Goal: Communication & Community: Answer question/provide support

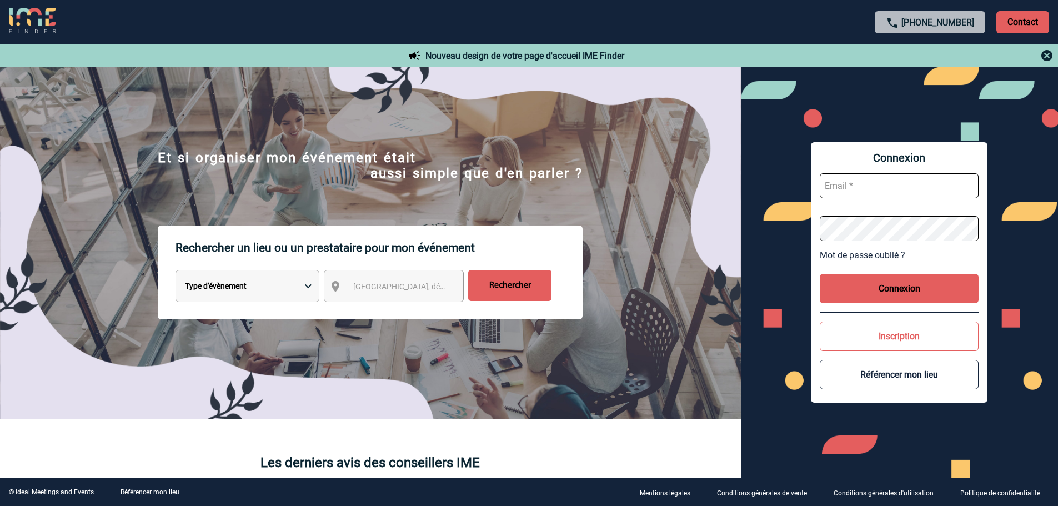
click at [851, 186] on input "text" at bounding box center [899, 185] width 159 height 25
type input "P"
type input "patricia.fontaine@capgemini.com"
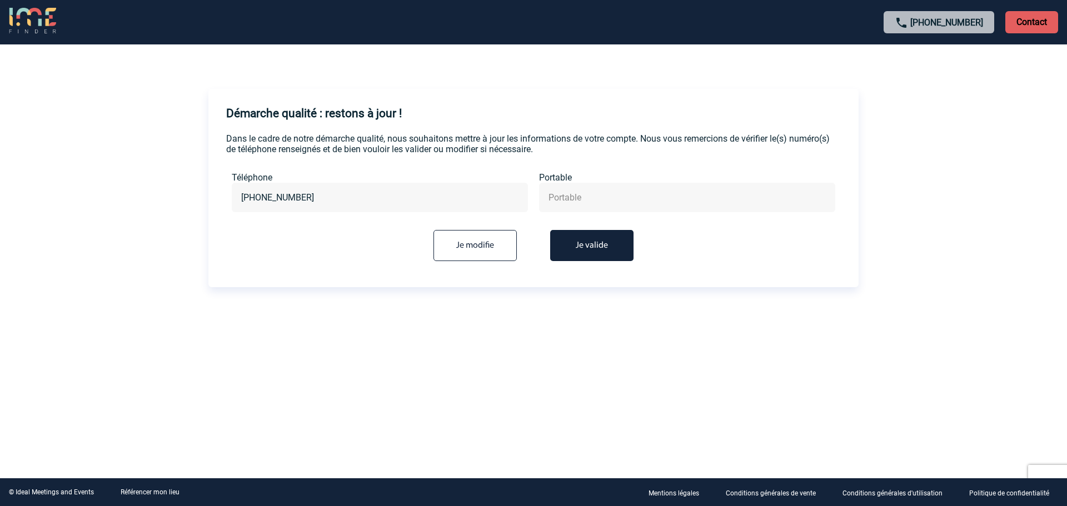
click at [600, 251] on button "Je valide" at bounding box center [591, 245] width 83 height 31
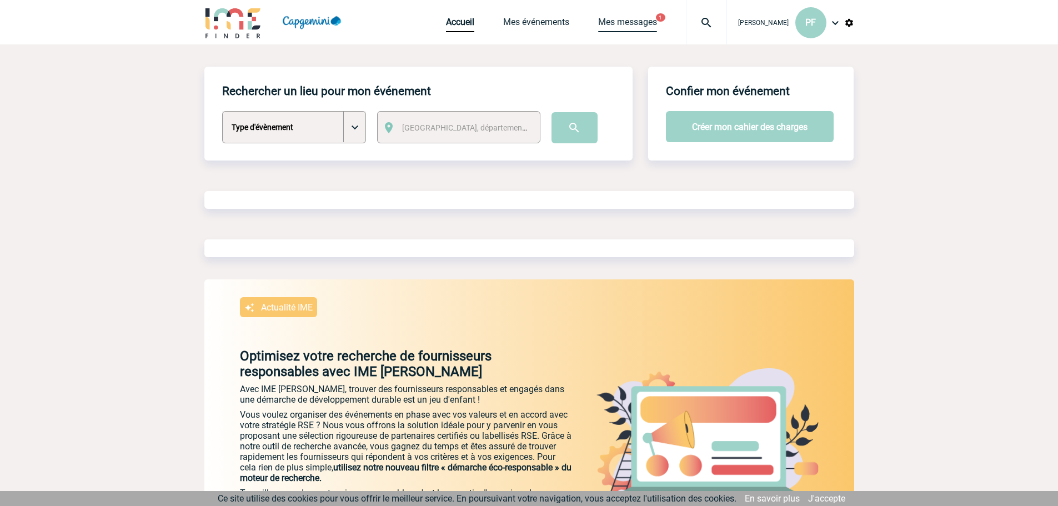
click at [620, 23] on link "Mes messages" at bounding box center [627, 25] width 59 height 16
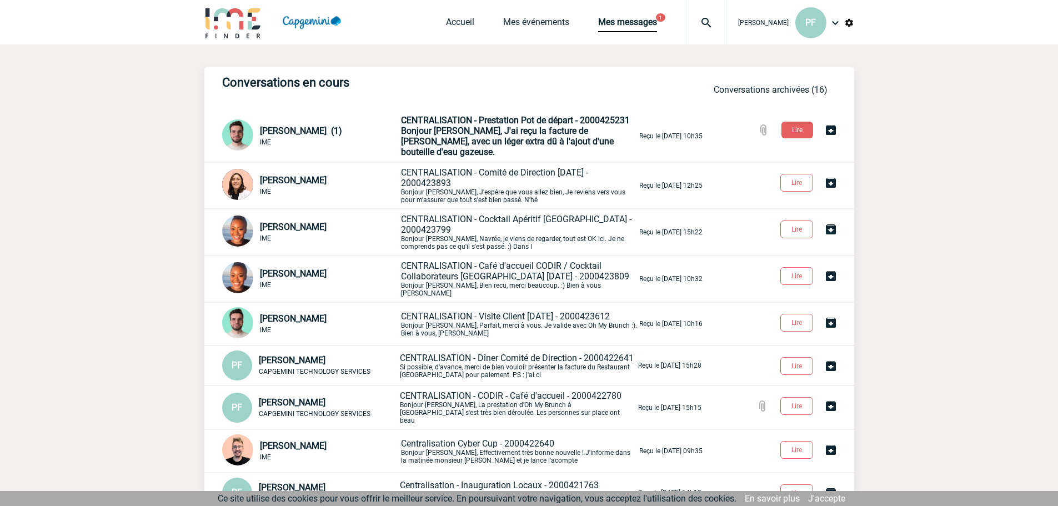
click at [468, 125] on span "CENTRALISATION - Prestation Pot de départ - 2000425231" at bounding box center [515, 120] width 229 height 11
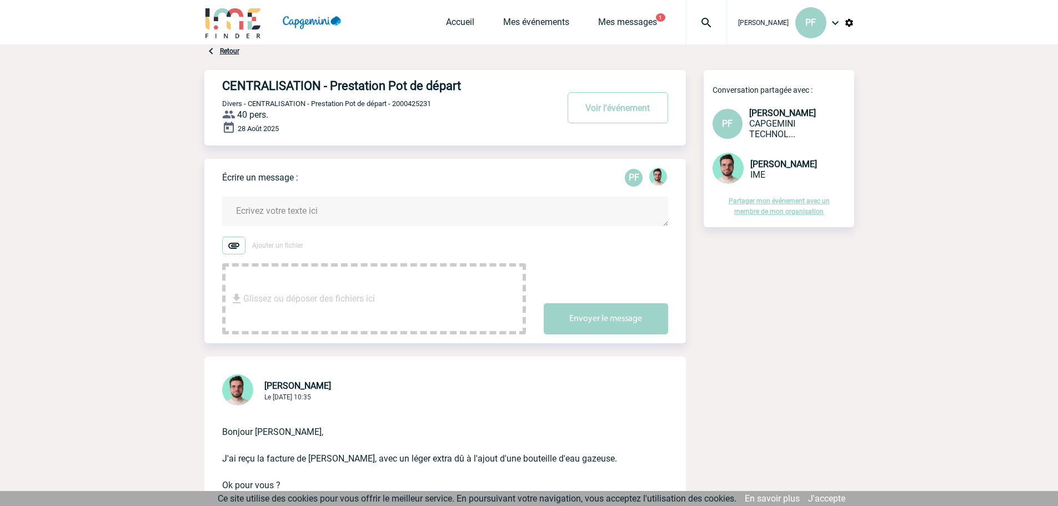
click at [374, 208] on textarea at bounding box center [445, 211] width 446 height 29
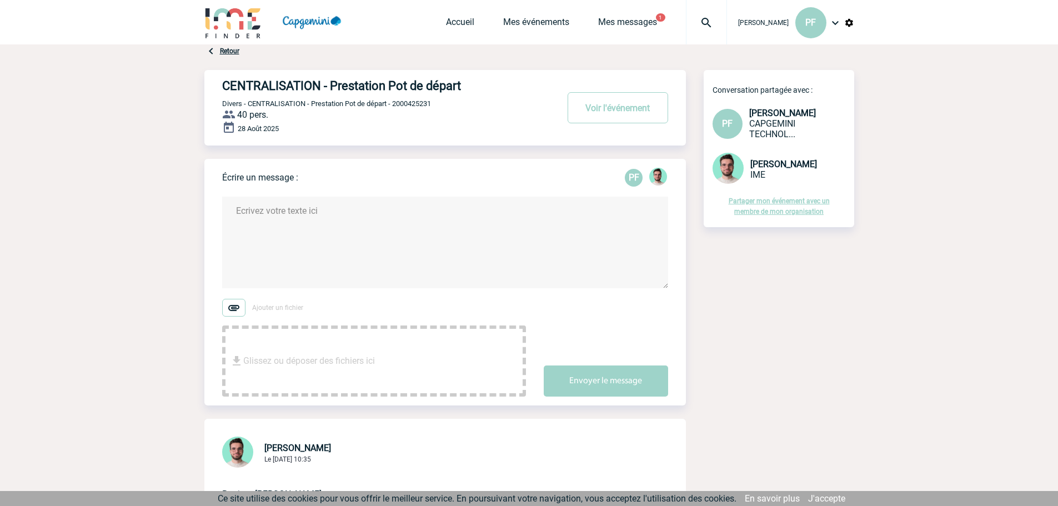
type textarea "b"
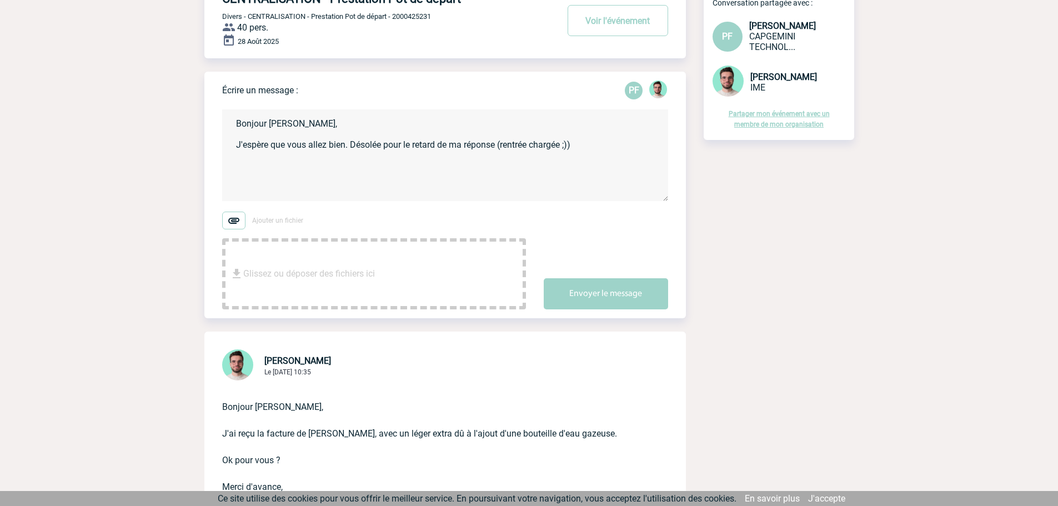
scroll to position [278, 0]
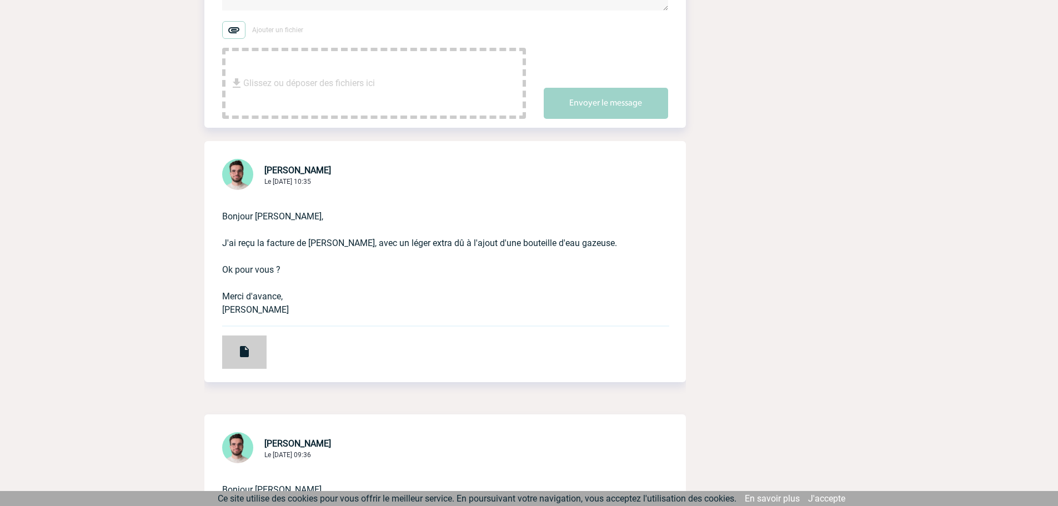
click at [231, 361] on div at bounding box center [244, 352] width 44 height 33
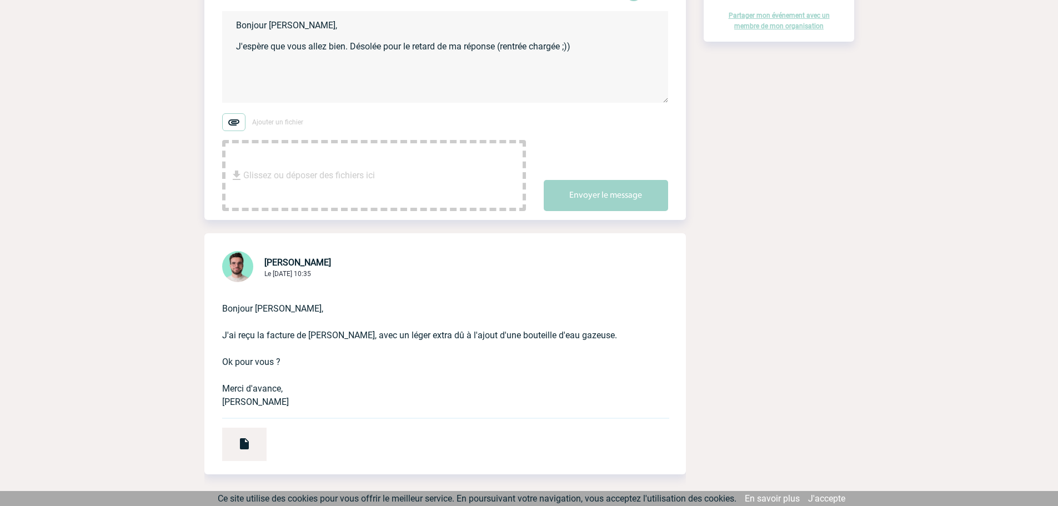
scroll to position [0, 0]
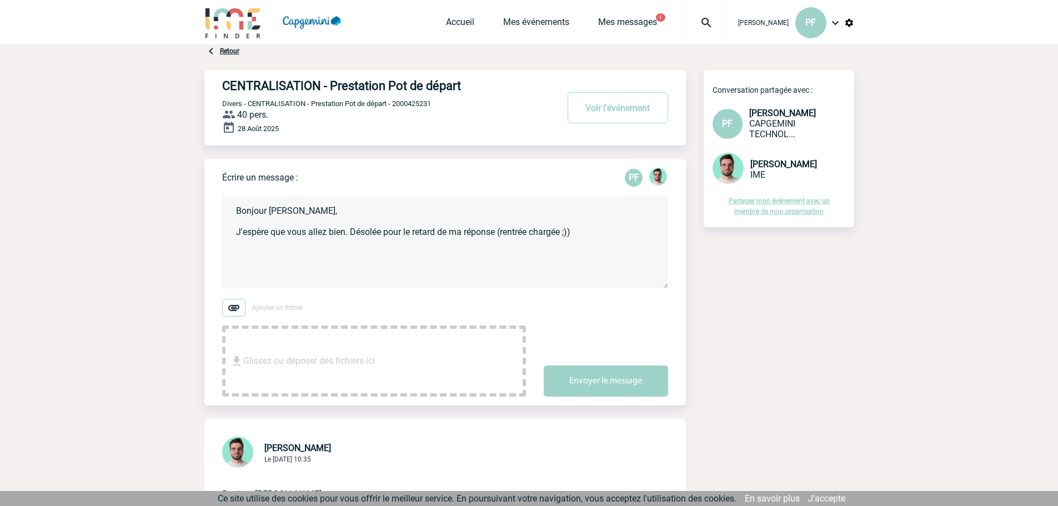
click at [603, 232] on textarea "Bonjour Benjamin, J'espère que vous allez bien. Désolée pour le retard de ma ré…" at bounding box center [445, 243] width 446 height 92
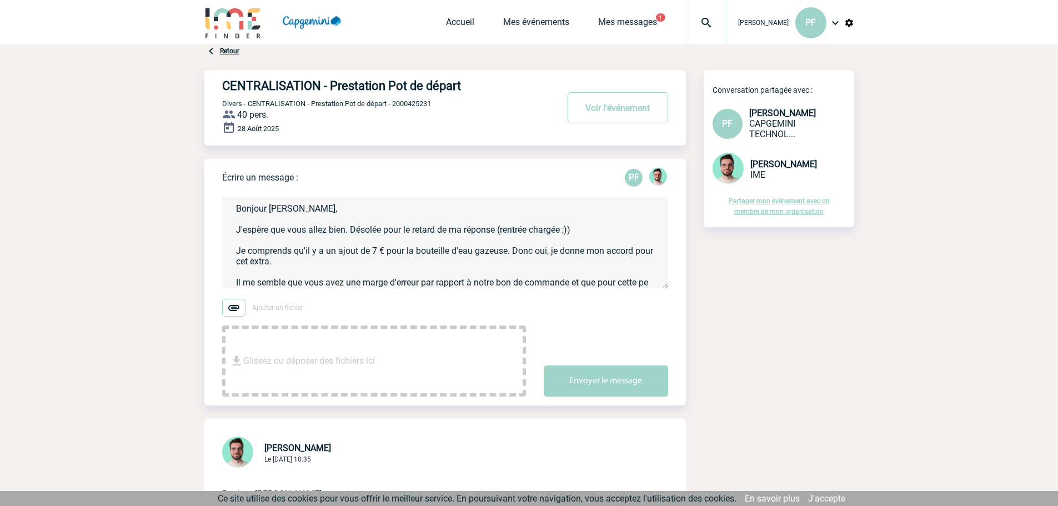
scroll to position [13, 0]
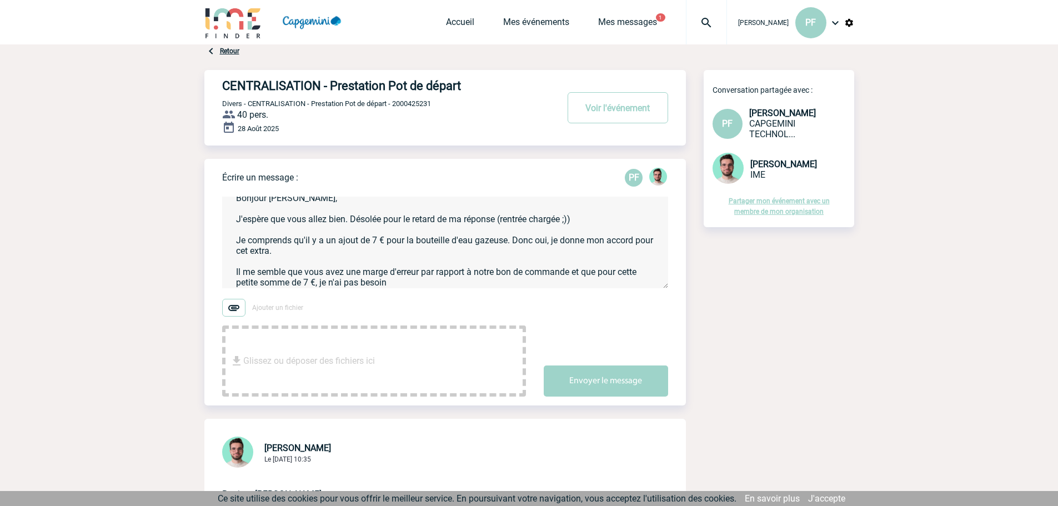
click at [407, 281] on textarea "Bonjour Benjamin, J'espère que vous allez bien. Désolée pour le retard de ma ré…" at bounding box center [445, 243] width 446 height 92
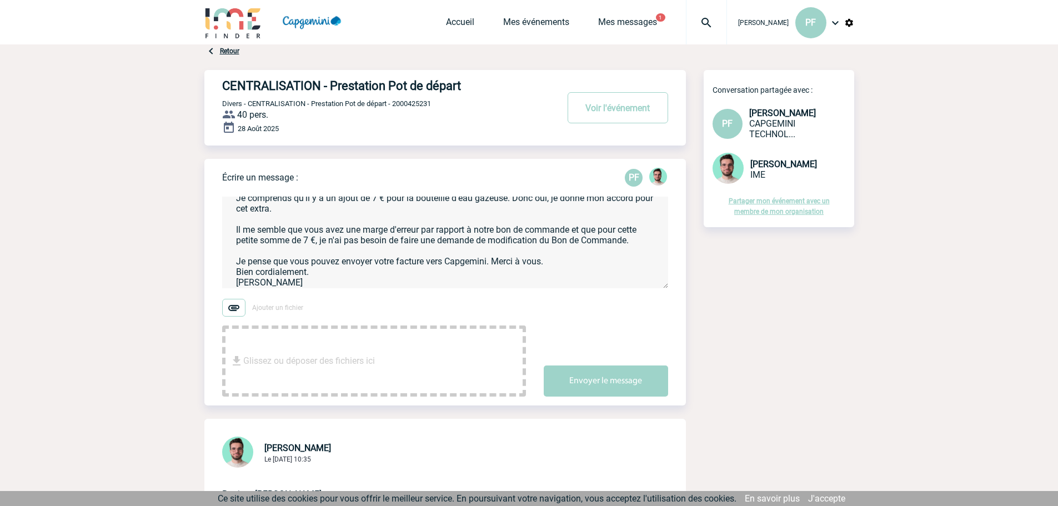
scroll to position [78, 0]
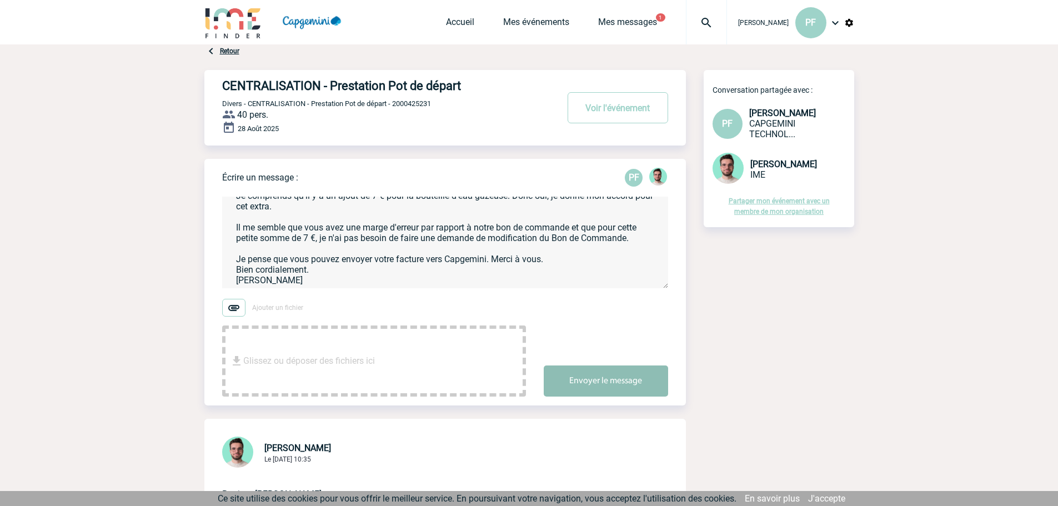
type textarea "Bonjour Benjamin, J'espère que vous allez bien. Désolée pour le retard de ma ré…"
click at [597, 383] on button "Envoyer le message" at bounding box center [606, 381] width 124 height 31
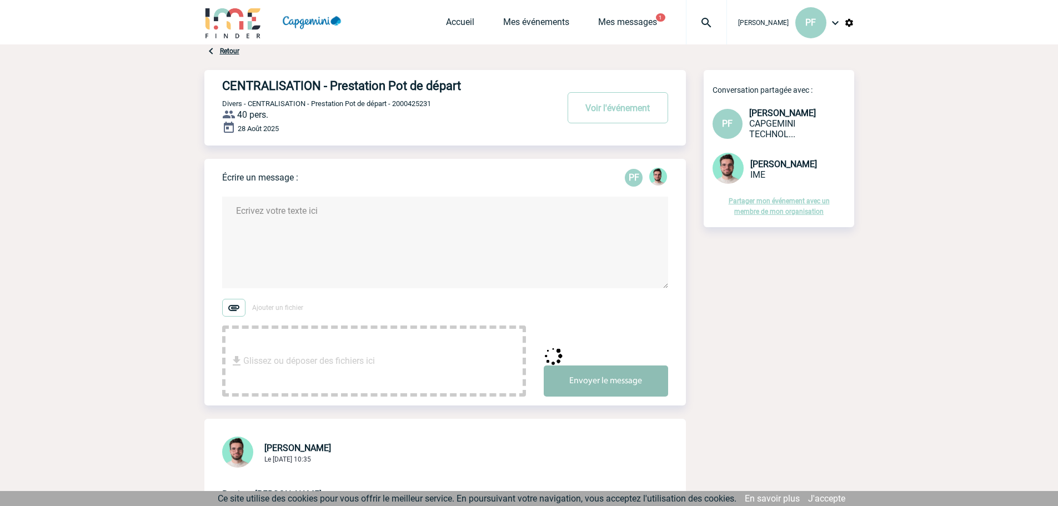
scroll to position [0, 0]
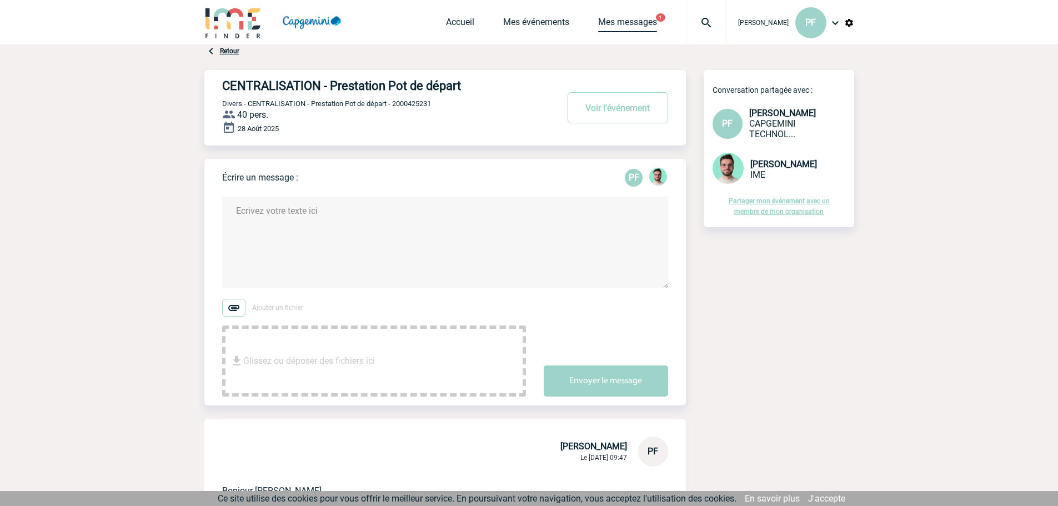
click at [643, 22] on link "Mes messages" at bounding box center [627, 25] width 59 height 16
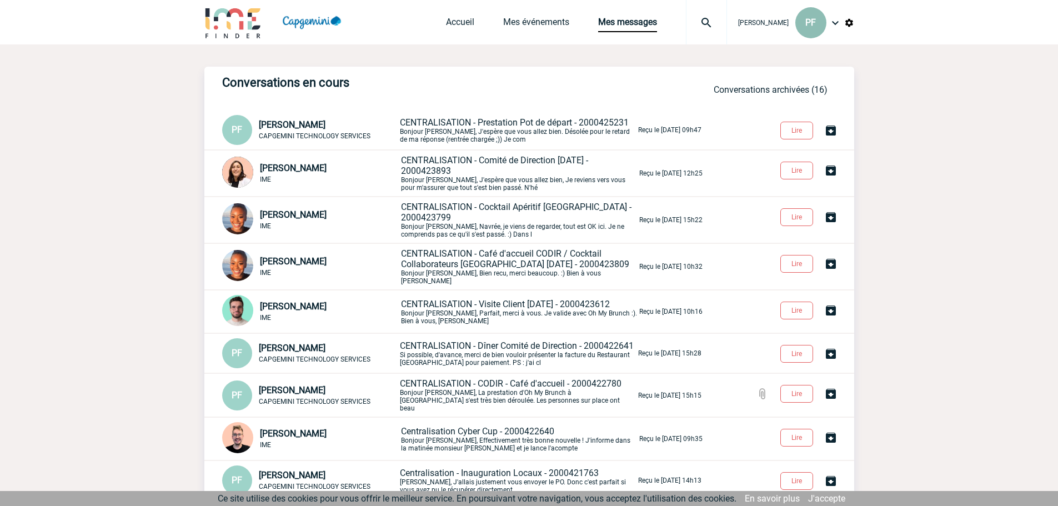
click at [815, 29] on div "PF" at bounding box center [810, 22] width 31 height 31
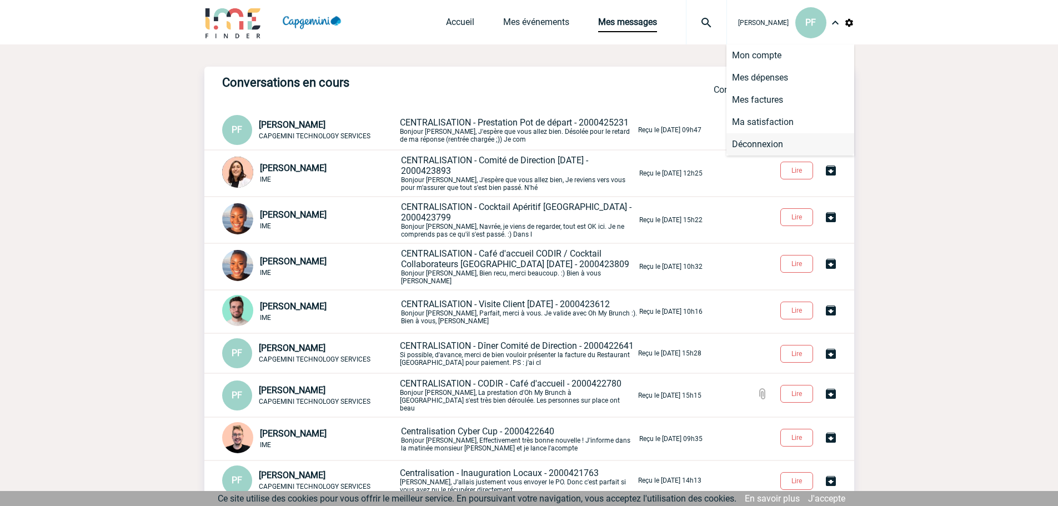
click at [760, 139] on li "Déconnexion" at bounding box center [791, 144] width 128 height 22
